Goal: Task Accomplishment & Management: Manage account settings

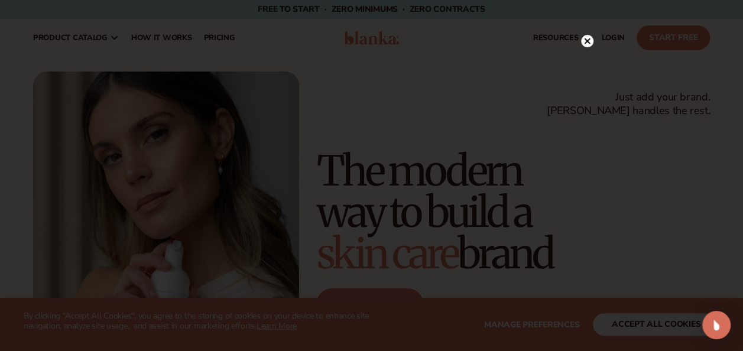
click at [586, 41] on circle at bounding box center [587, 41] width 12 height 12
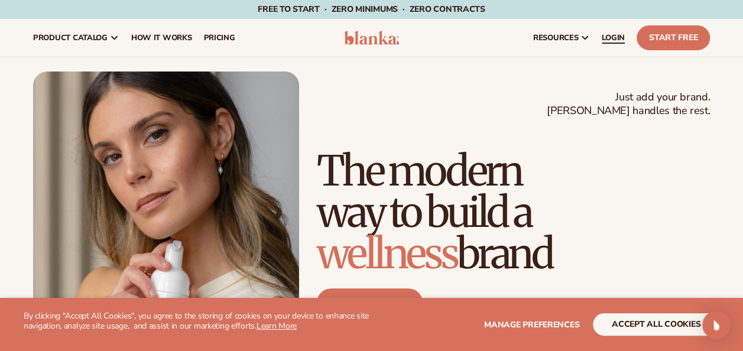
click at [613, 37] on span "LOGIN" at bounding box center [613, 37] width 23 height 9
click at [612, 43] on link "LOGIN" at bounding box center [613, 38] width 35 height 38
